Goal: Task Accomplishment & Management: Use online tool/utility

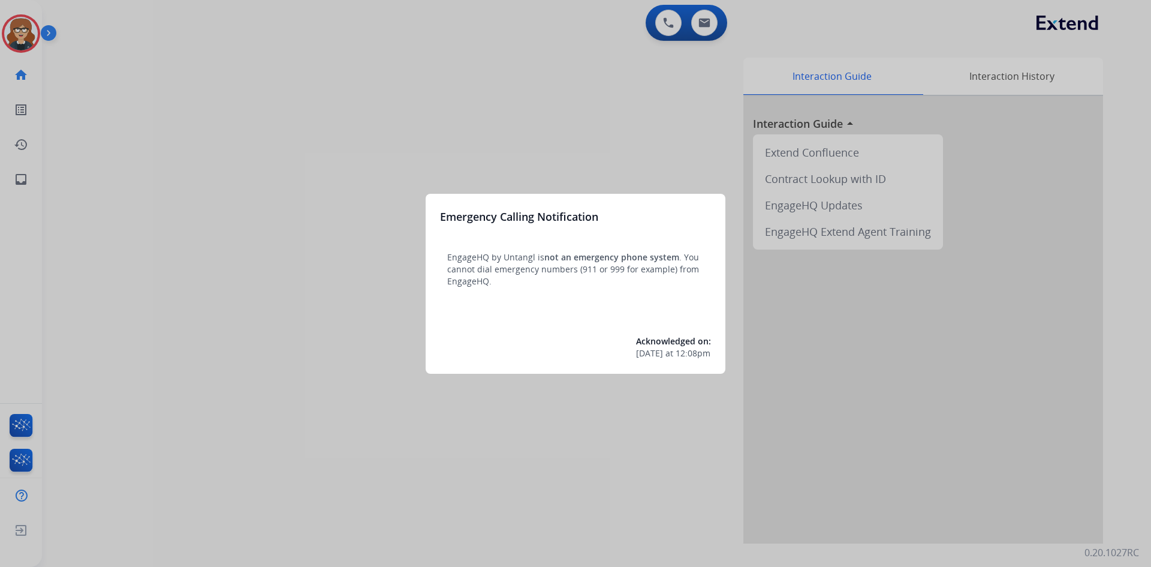
click at [177, 126] on div at bounding box center [575, 283] width 1151 height 567
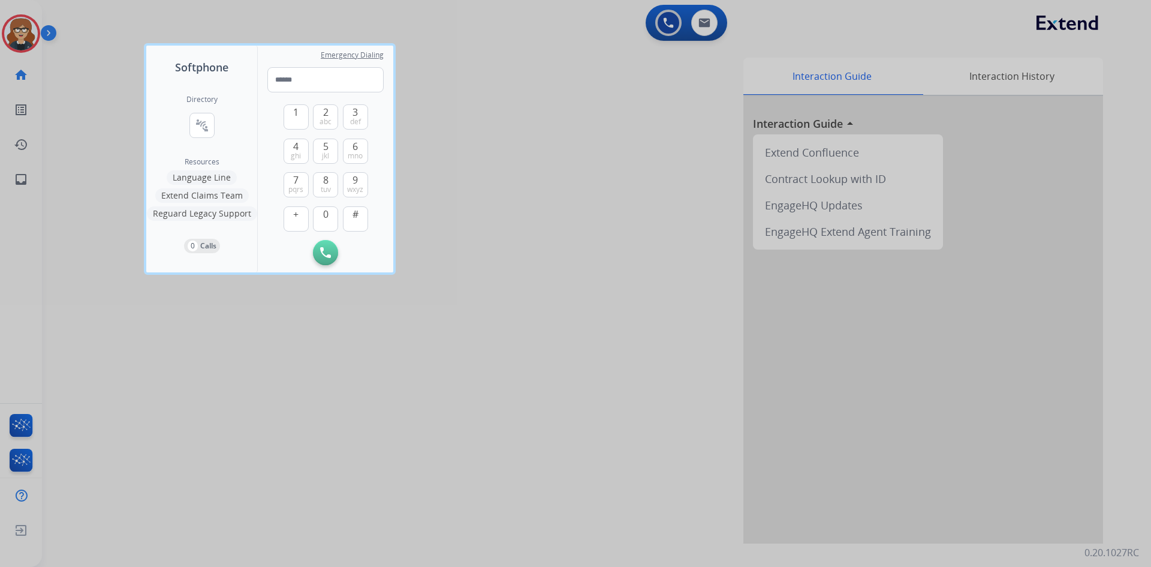
click at [17, 27] on div at bounding box center [575, 283] width 1151 height 567
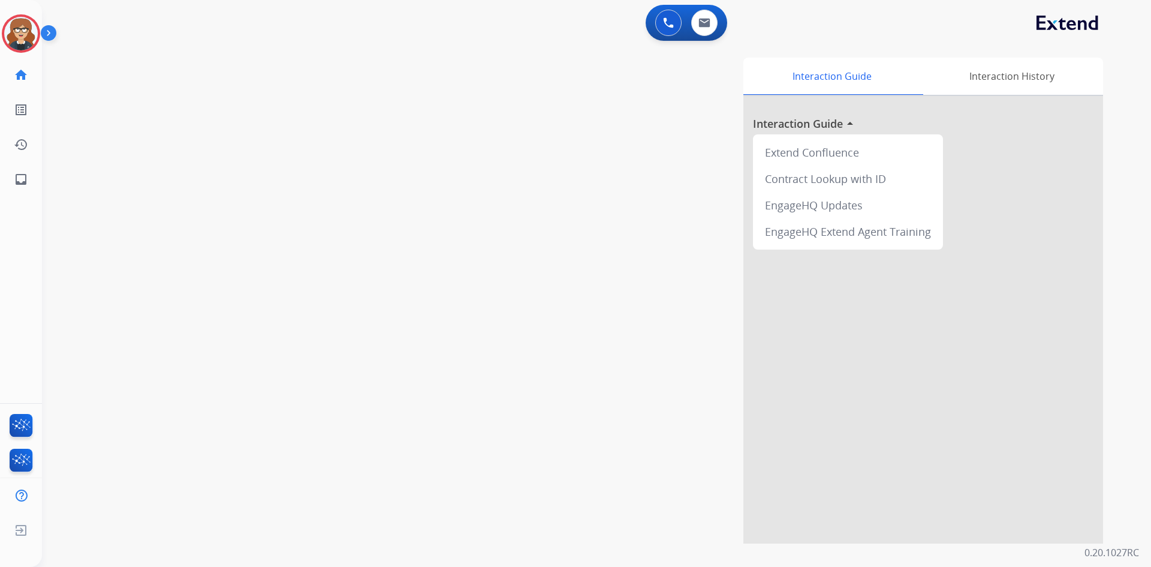
click at [17, 27] on img at bounding box center [21, 34] width 34 height 34
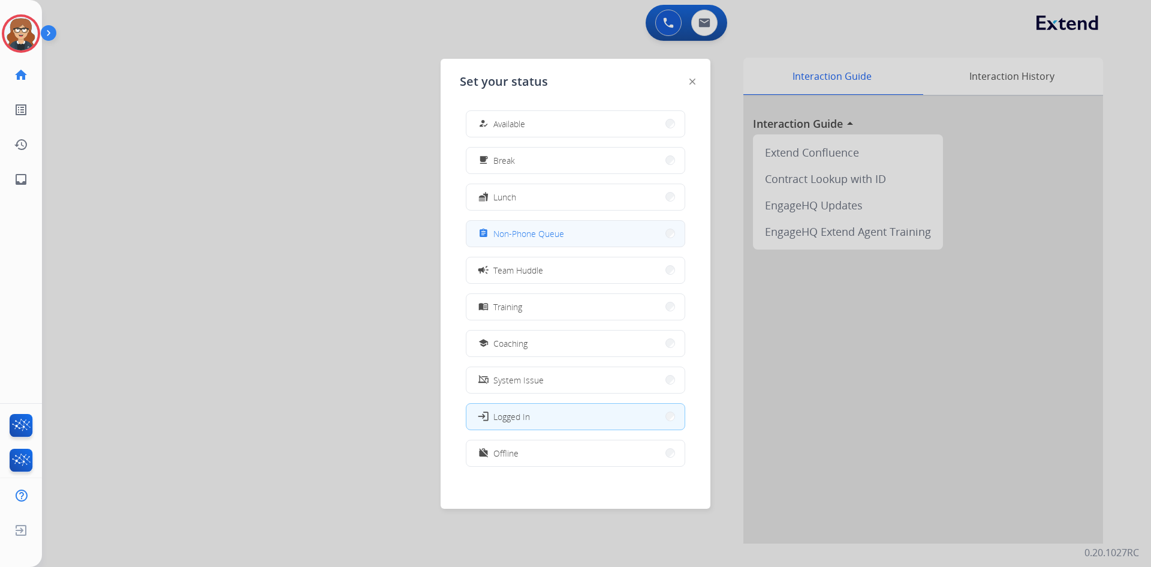
click at [552, 231] on span "Non-Phone Queue" at bounding box center [528, 233] width 71 height 13
